Goal: Transaction & Acquisition: Book appointment/travel/reservation

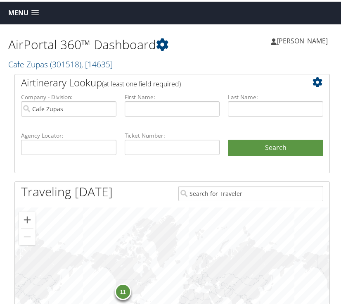
click at [41, 12] on link "Menu" at bounding box center [23, 12] width 39 height 14
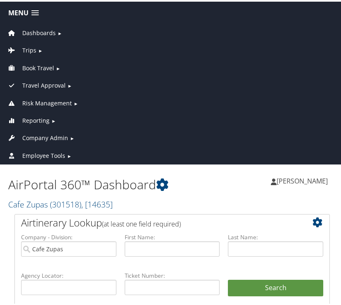
click at [40, 64] on span "Book Travel" at bounding box center [38, 66] width 32 height 9
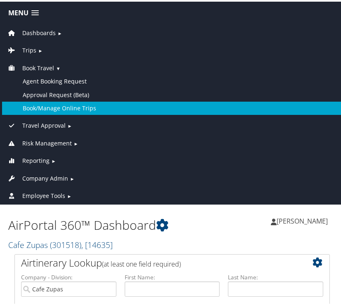
click at [43, 108] on link "Book/Manage Online Trips" at bounding box center [172, 106] width 340 height 13
